Goal: Task Accomplishment & Management: Manage account settings

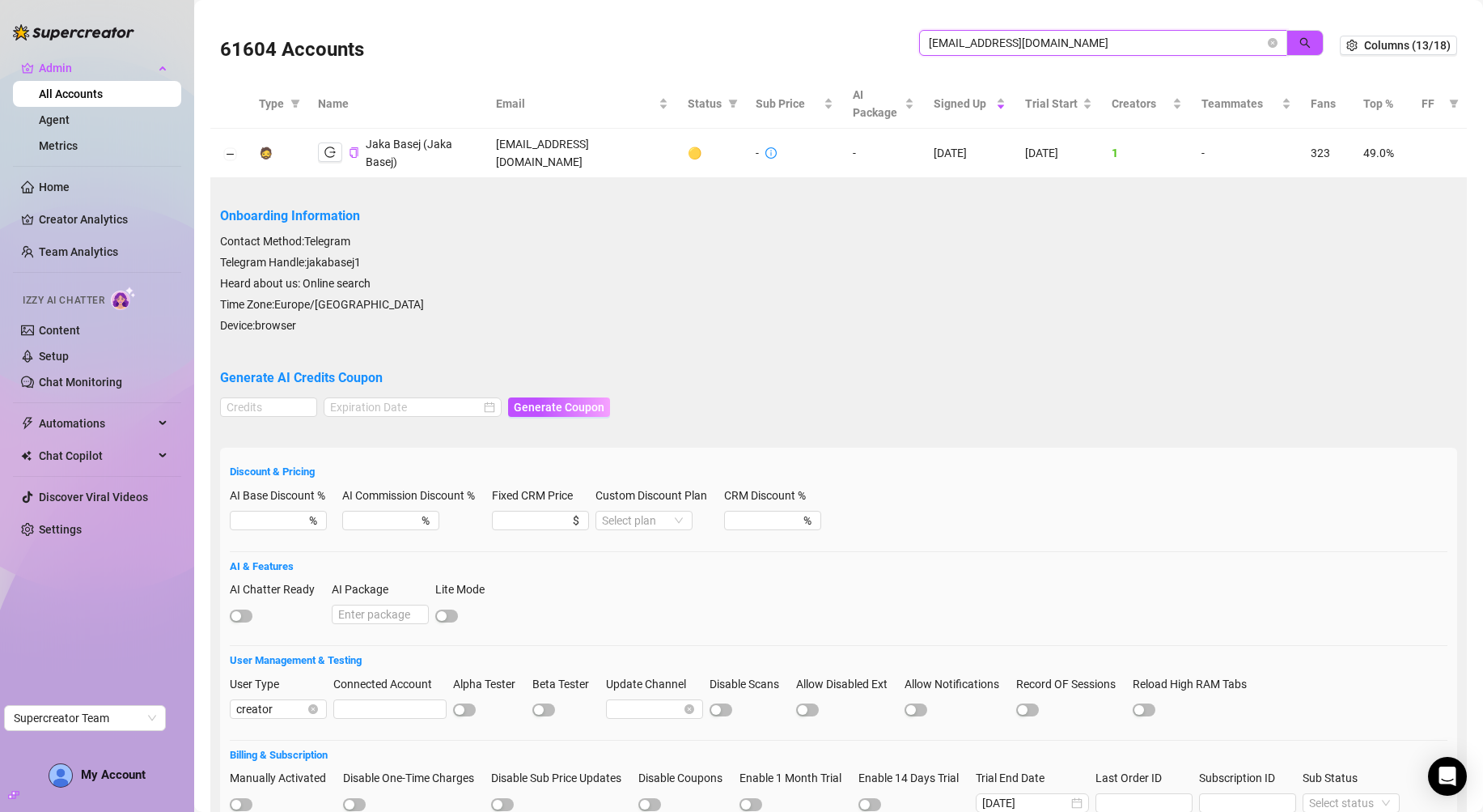
click at [954, 37] on input "[EMAIL_ADDRESS][DOMAIN_NAME]" at bounding box center [1097, 42] width 335 height 18
paste input "36pLrJmdiANyueTnw9Mzj7U128v2"
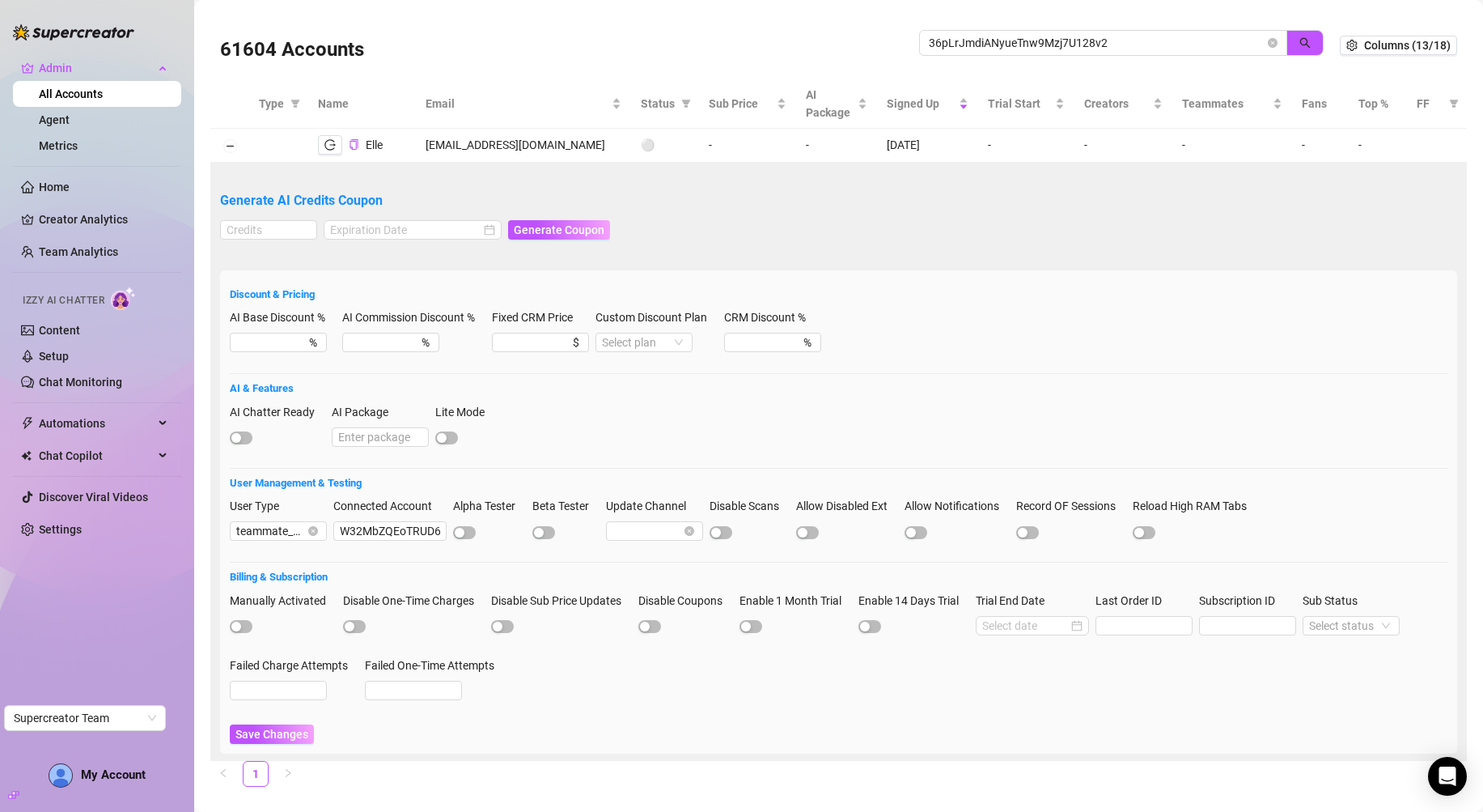
click at [387, 541] on div "Connected Account W32MbZQEoTRUD62DZ2viM2j6V9G3" at bounding box center [390, 525] width 113 height 58
click at [388, 538] on input "W32MbZQEoTRUD62DZ2viM2j6V9G3" at bounding box center [390, 530] width 113 height 19
click at [980, 43] on input "36pLrJmdiANyueTnw9Mzj7U128v2" at bounding box center [1097, 42] width 335 height 18
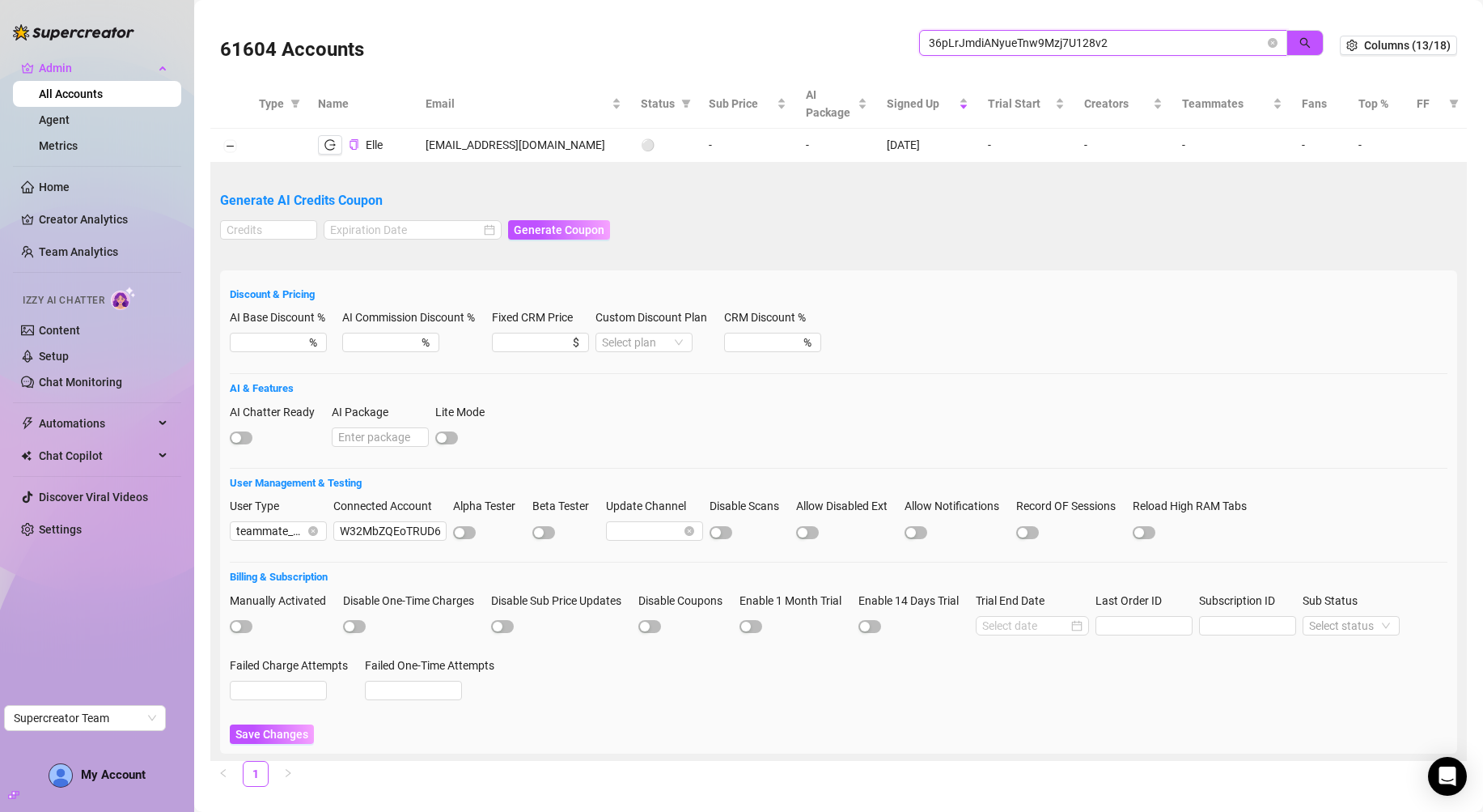
click at [980, 43] on input "36pLrJmdiANyueTnw9Mzj7U128v2" at bounding box center [1097, 42] width 335 height 18
paste input "W32MbZQEoTRUD62DZ2viM2j6V9G3"
type input "W32MbZQEoTRUD62DZ2viM2j6V9G3"
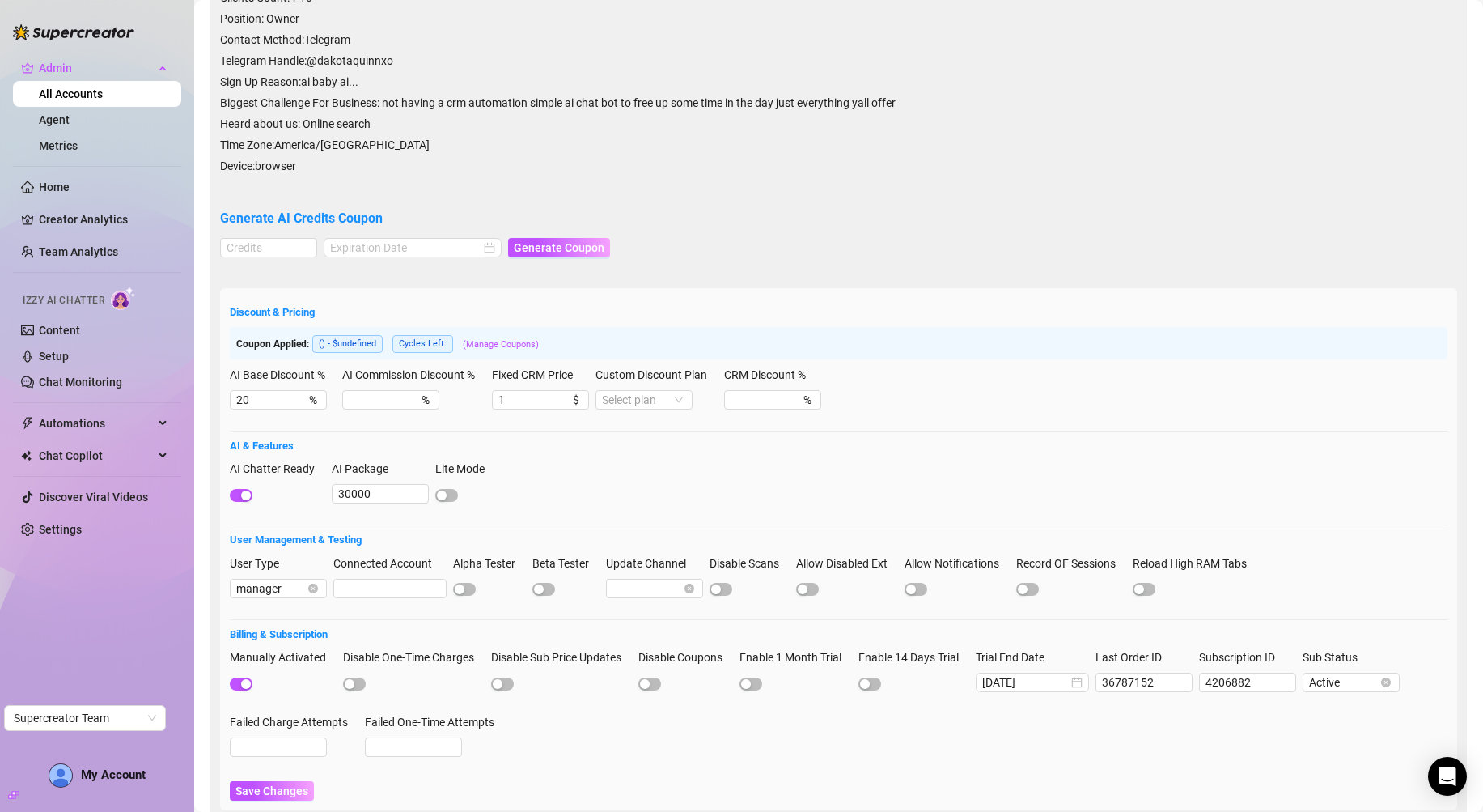
scroll to position [362, 0]
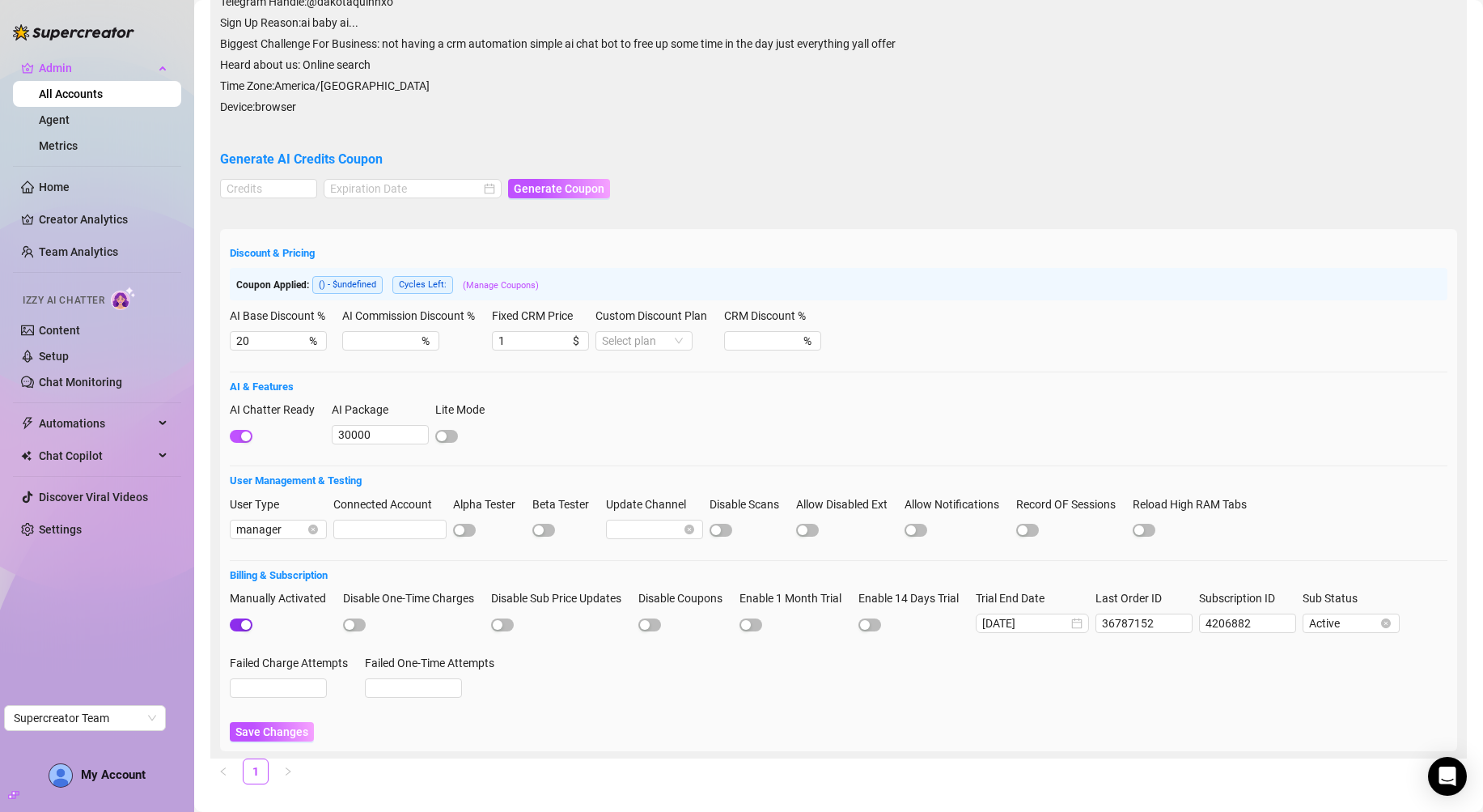
click at [244, 620] on div "button" at bounding box center [246, 625] width 10 height 10
click at [286, 725] on span "Save Changes" at bounding box center [272, 732] width 73 height 13
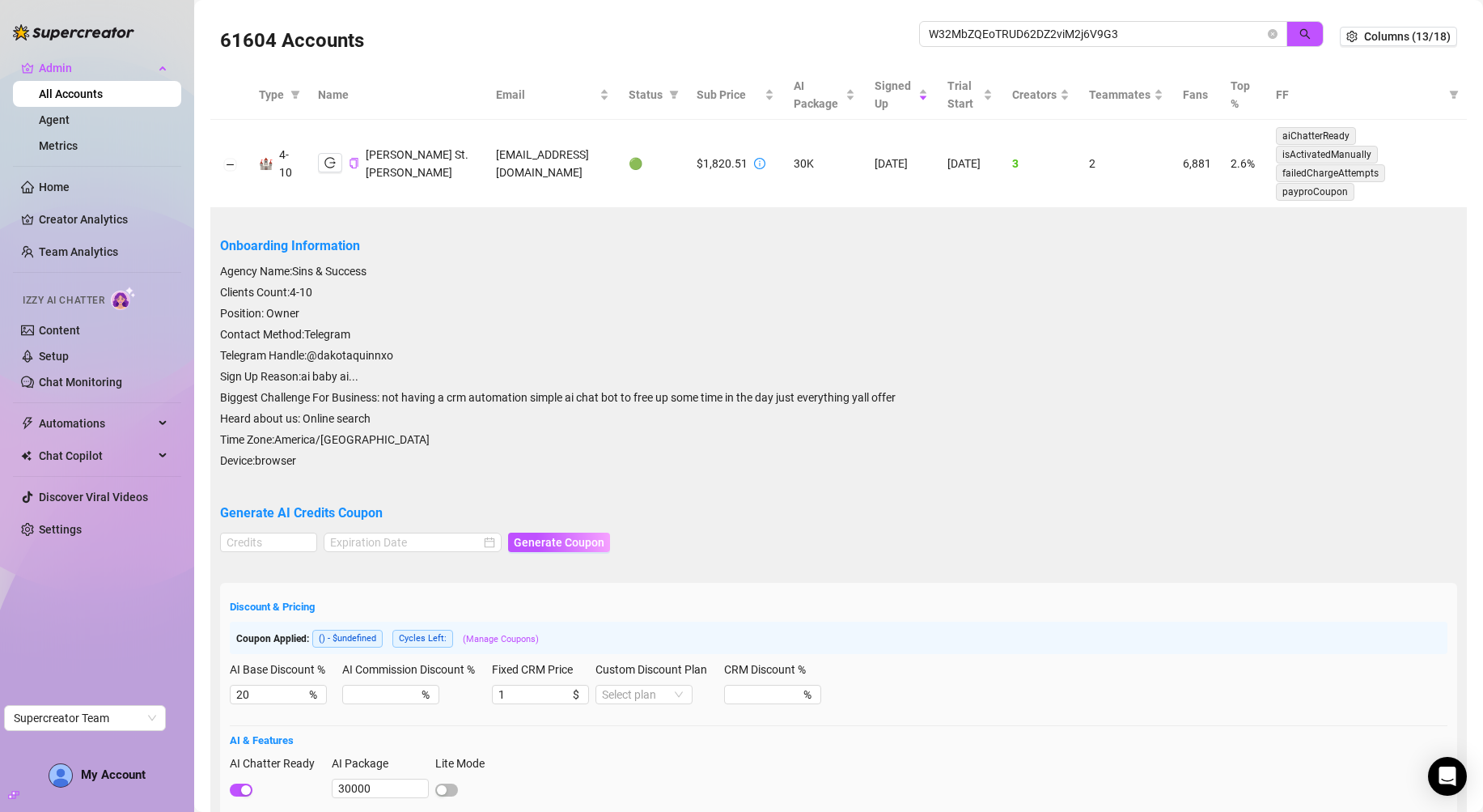
scroll to position [0, 0]
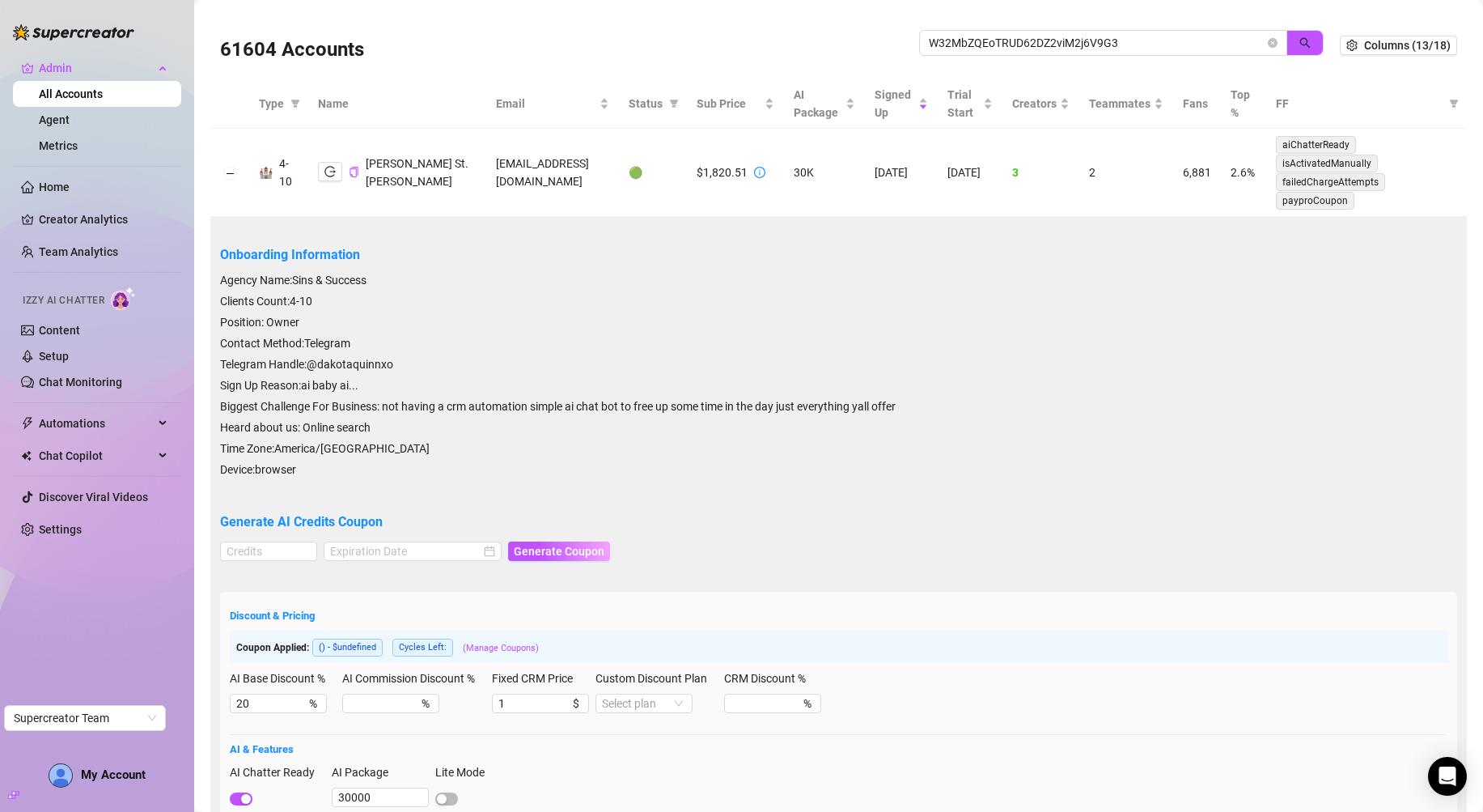
click at [487, 165] on td "[EMAIL_ADDRESS][DOMAIN_NAME]" at bounding box center [553, 173] width 133 height 88
copy td "[EMAIL_ADDRESS][DOMAIN_NAME]"
click at [1112, 43] on input "W32MbZQEoTRUD62DZ2viM2j6V9G3" at bounding box center [1097, 42] width 335 height 18
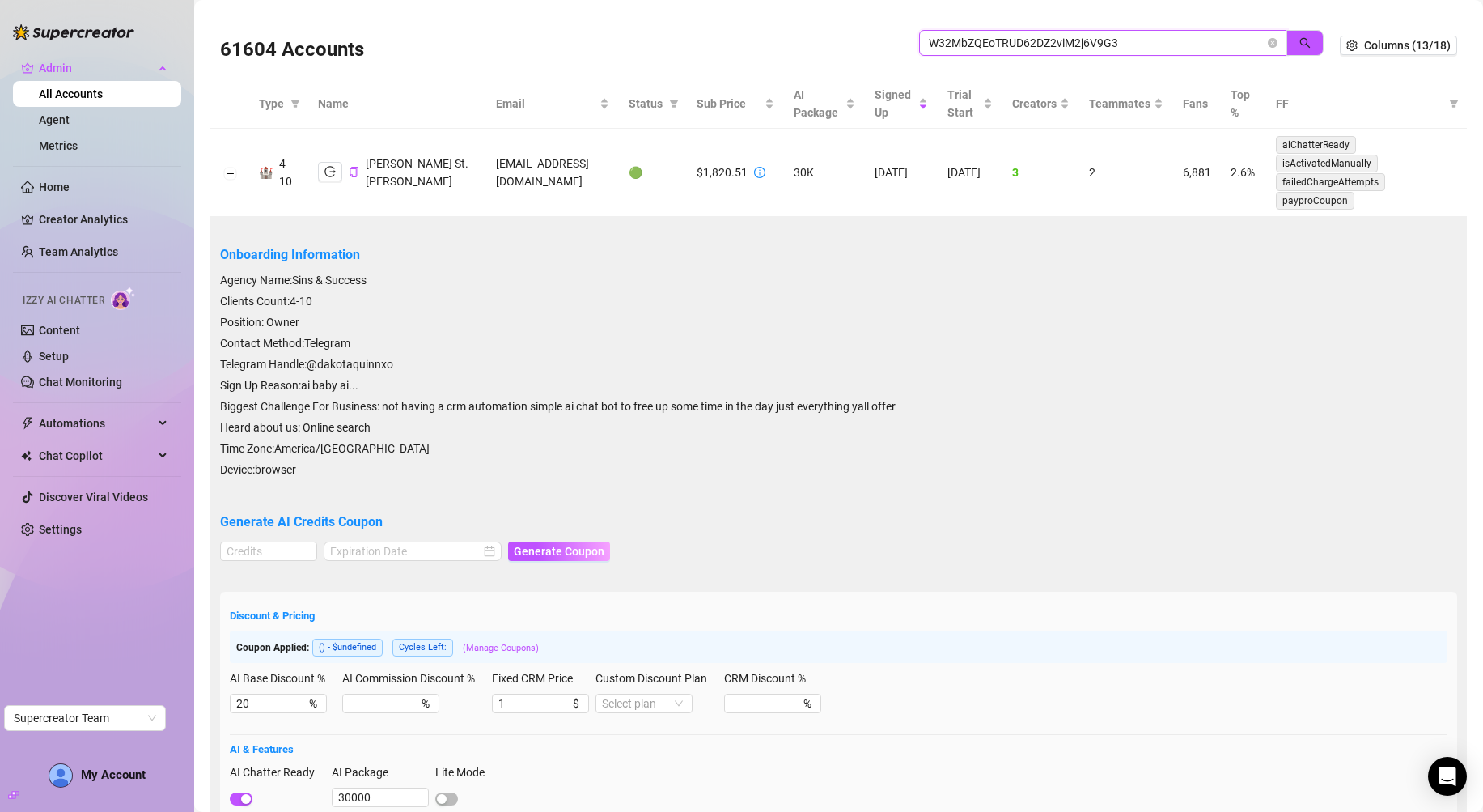
click at [1112, 43] on input "W32MbZQEoTRUD62DZ2viM2j6V9G3" at bounding box center [1097, 42] width 335 height 18
click at [1112, 42] on input "W32MbZQEoTRUD62DZ2viM2j6V9G3" at bounding box center [1097, 42] width 335 height 18
click at [1268, 44] on icon "close-circle" at bounding box center [1273, 42] width 10 height 10
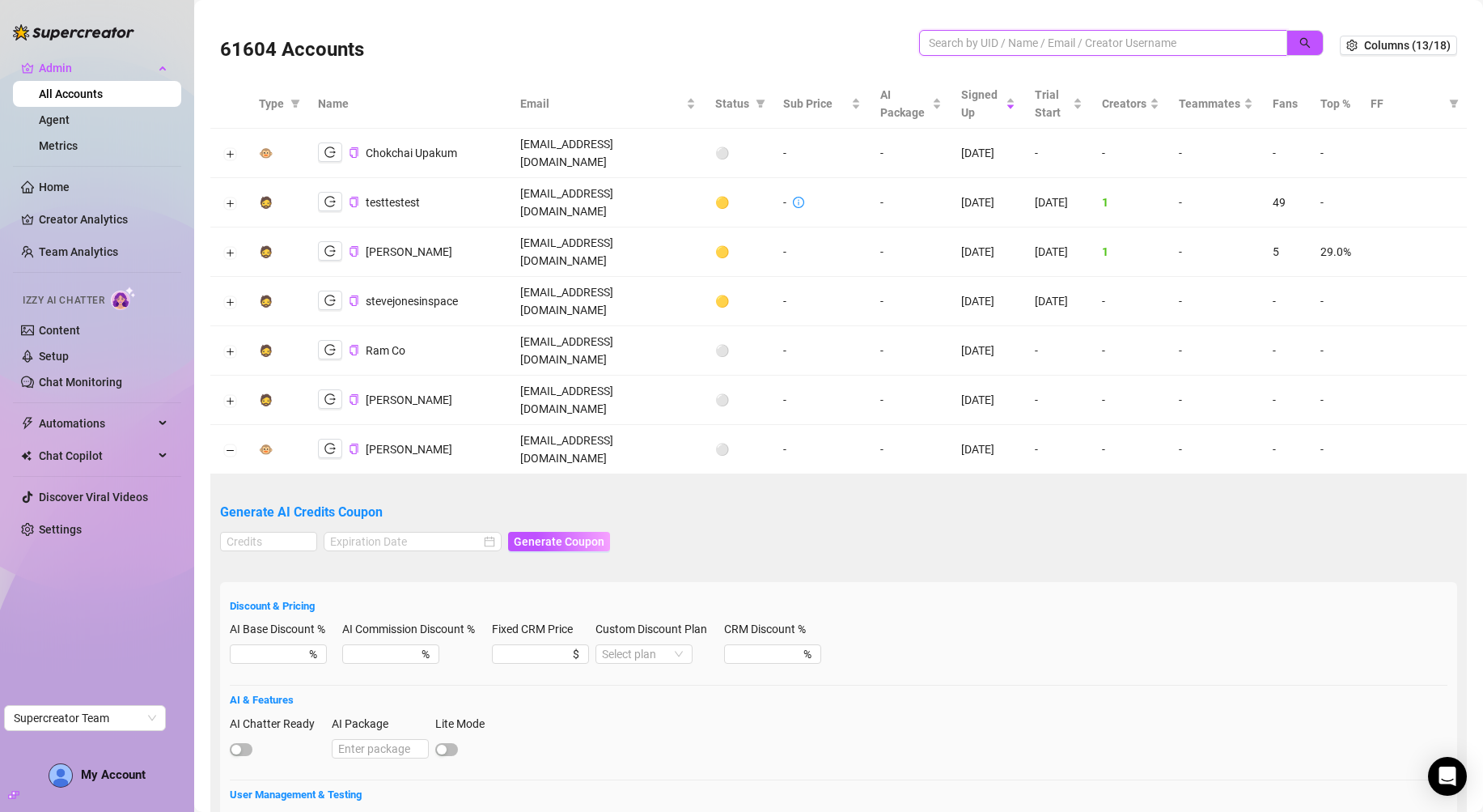
click at [1110, 45] on input "search" at bounding box center [1097, 42] width 335 height 18
paste input "W32MbZQEoTRUD62DZ2viM2j6V9G3"
type input "W32MbZQEoTRUD62DZ2viM2j6V9G3"
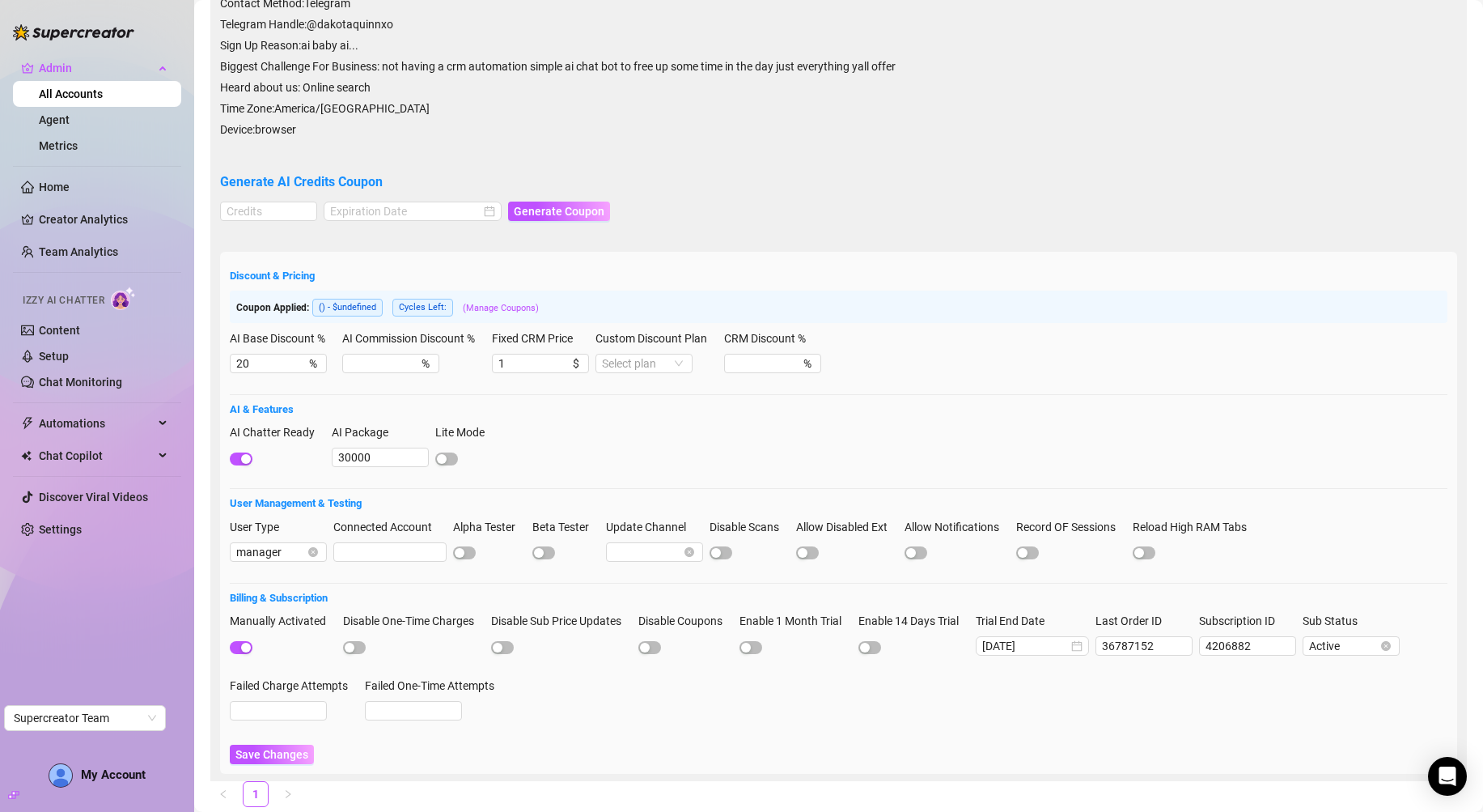
scroll to position [362, 0]
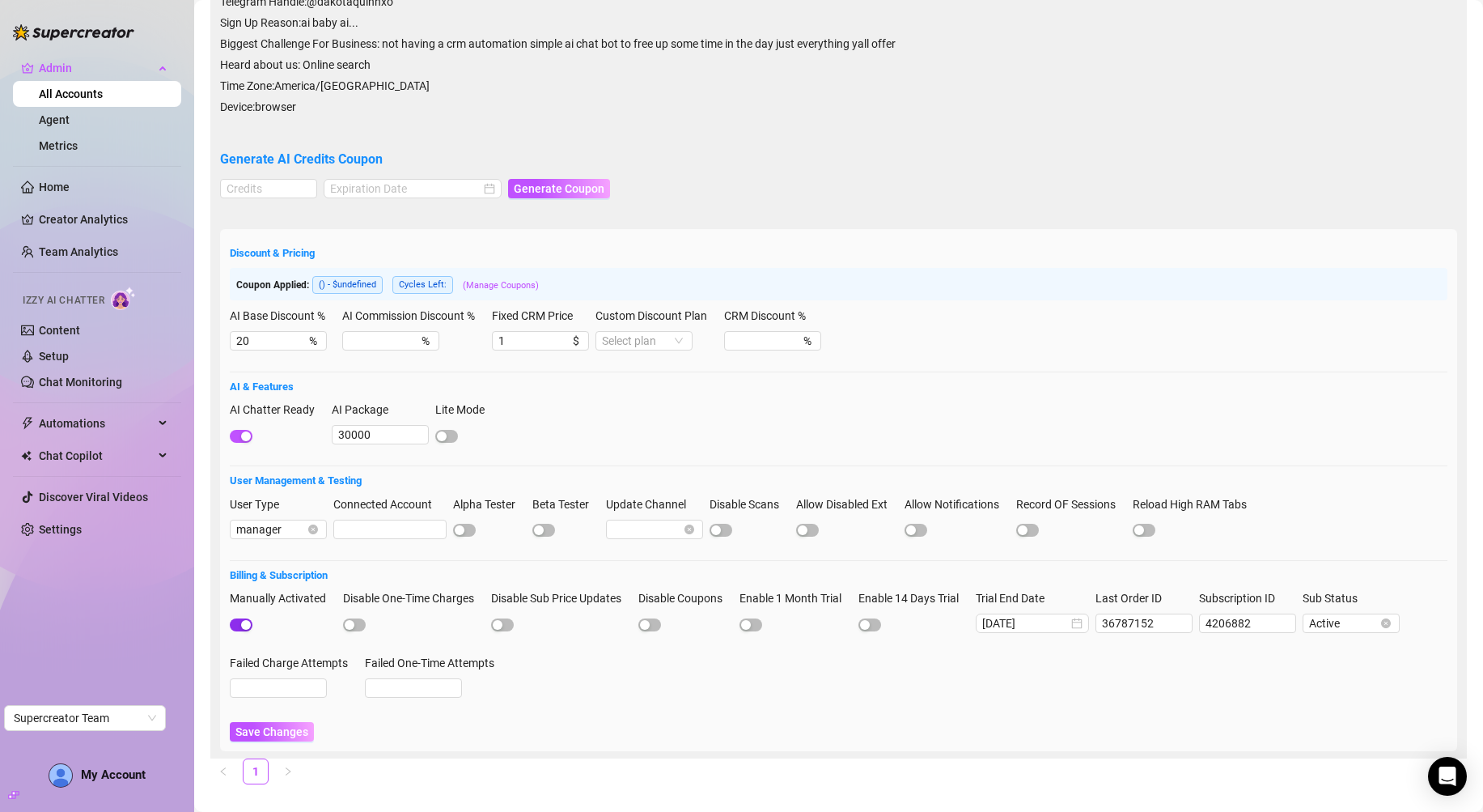
click at [245, 618] on span "button" at bounding box center [241, 625] width 23 height 13
click at [290, 722] on button "Save Changes" at bounding box center [271, 731] width 84 height 19
